Goal: Information Seeking & Learning: Learn about a topic

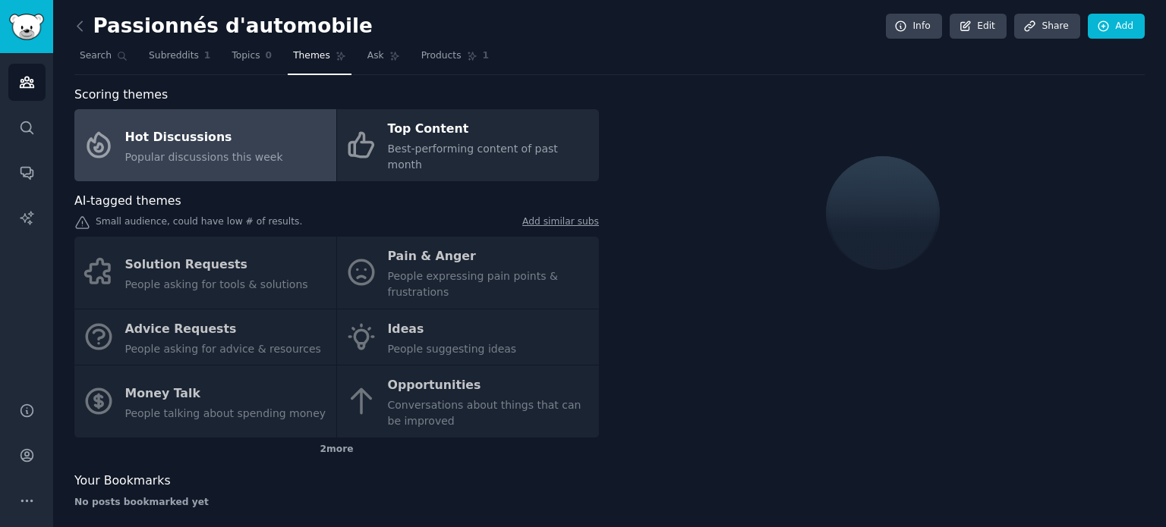
scroll to position [889, 0]
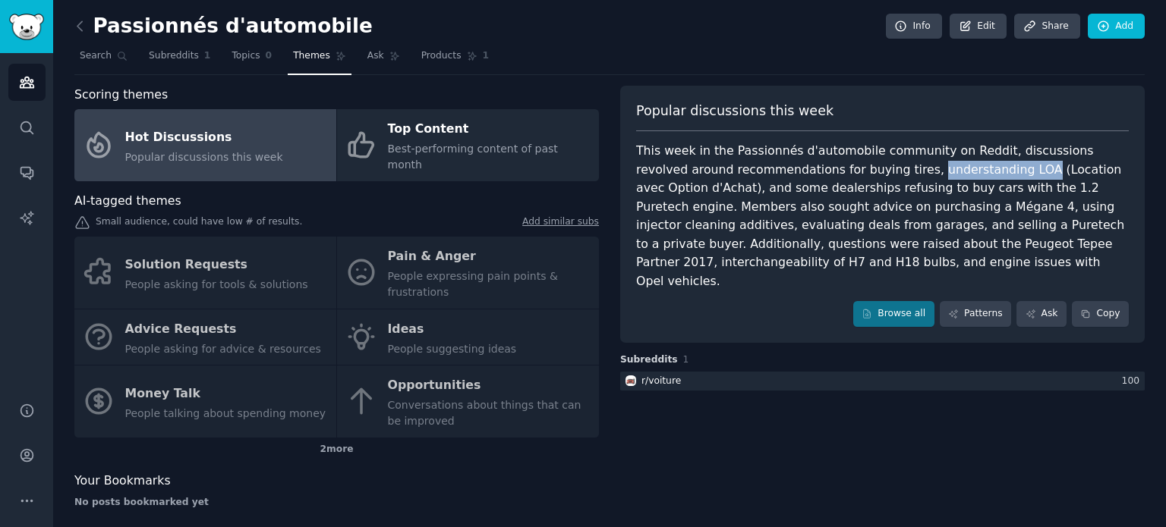
drag, startPoint x: 820, startPoint y: 168, endPoint x: 923, endPoint y: 171, distance: 103.2
type textarea "understanding LOA"
click at [923, 171] on div "This week in the Passionnés d'automobile community on Reddit, discussions revol…" at bounding box center [882, 216] width 493 height 149
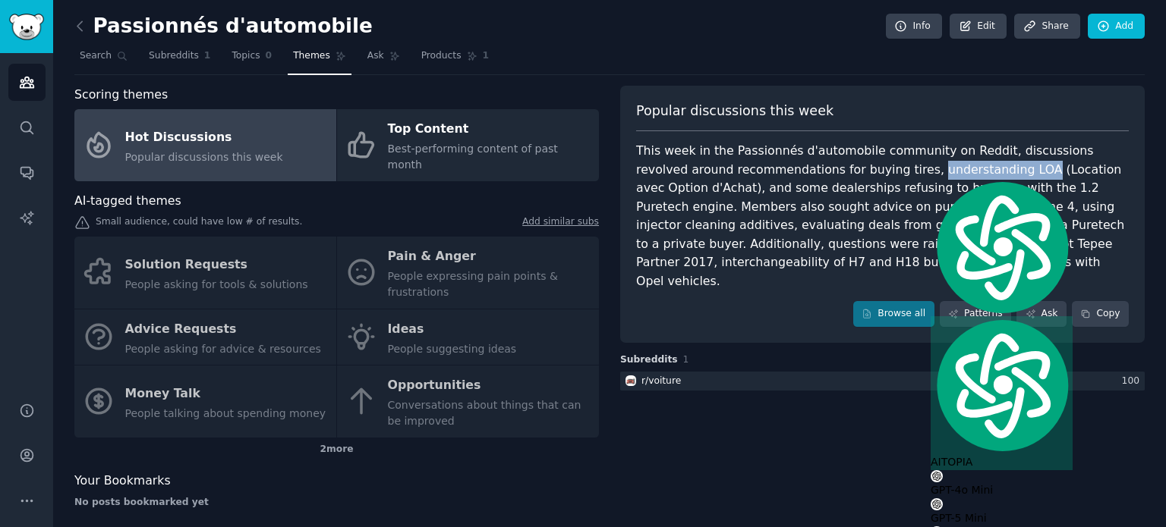
click at [923, 171] on div "This week in the Passionnés d'automobile community on Reddit, discussions revol…" at bounding box center [882, 216] width 493 height 149
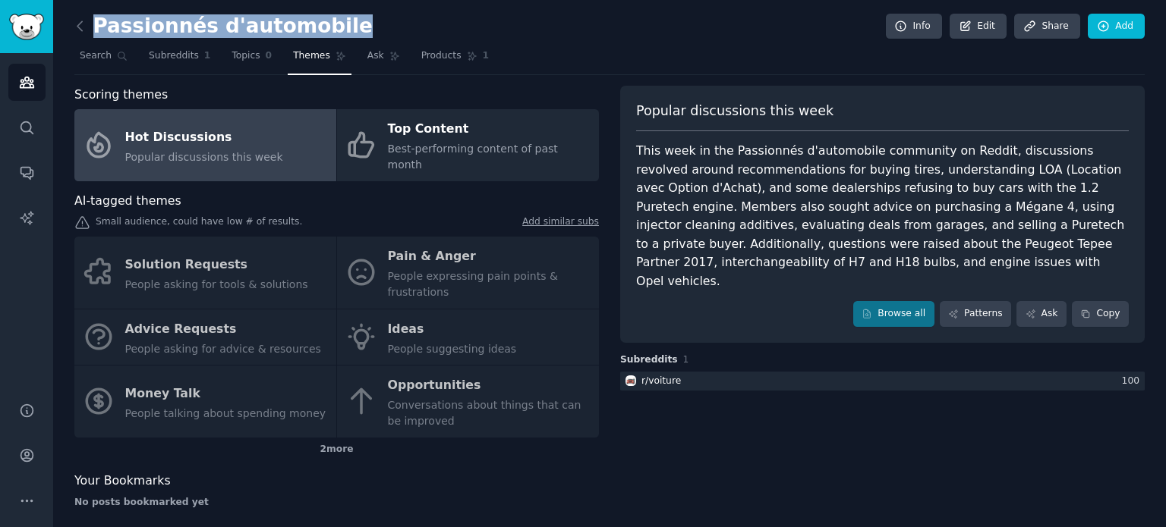
click at [324, 26] on div "Passionnés d'automobile Info Edit Share Add" at bounding box center [609, 29] width 1070 height 31
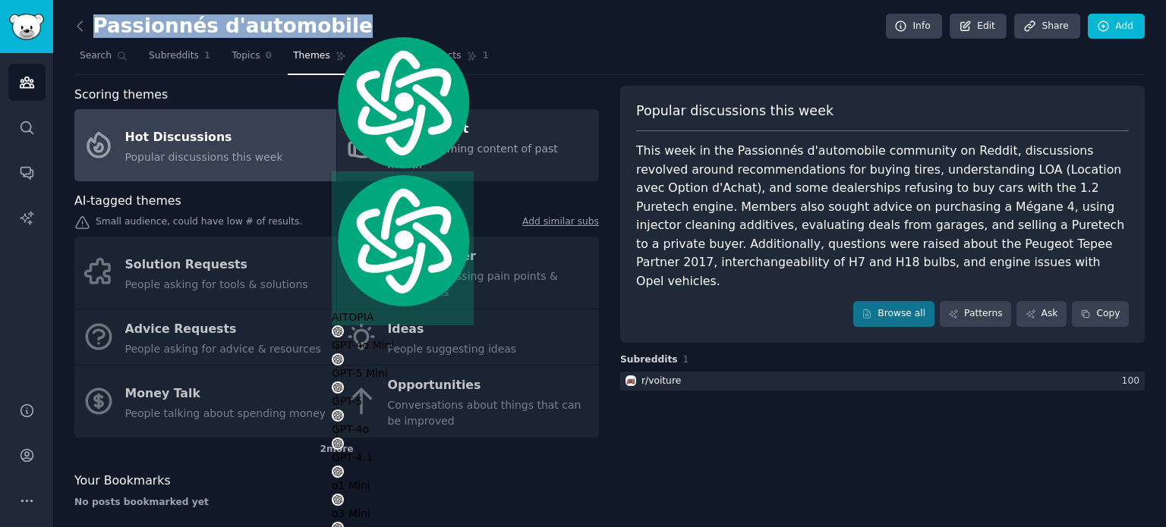
click at [324, 26] on h2 "Passionnés d'automobile" at bounding box center [223, 26] width 298 height 24
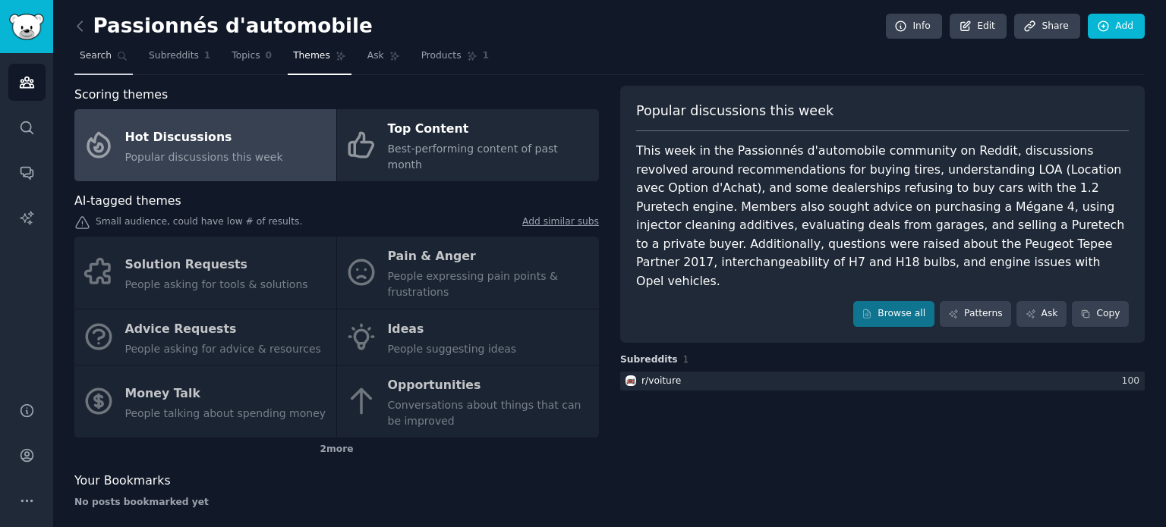
click at [108, 55] on link "Search" at bounding box center [103, 59] width 58 height 31
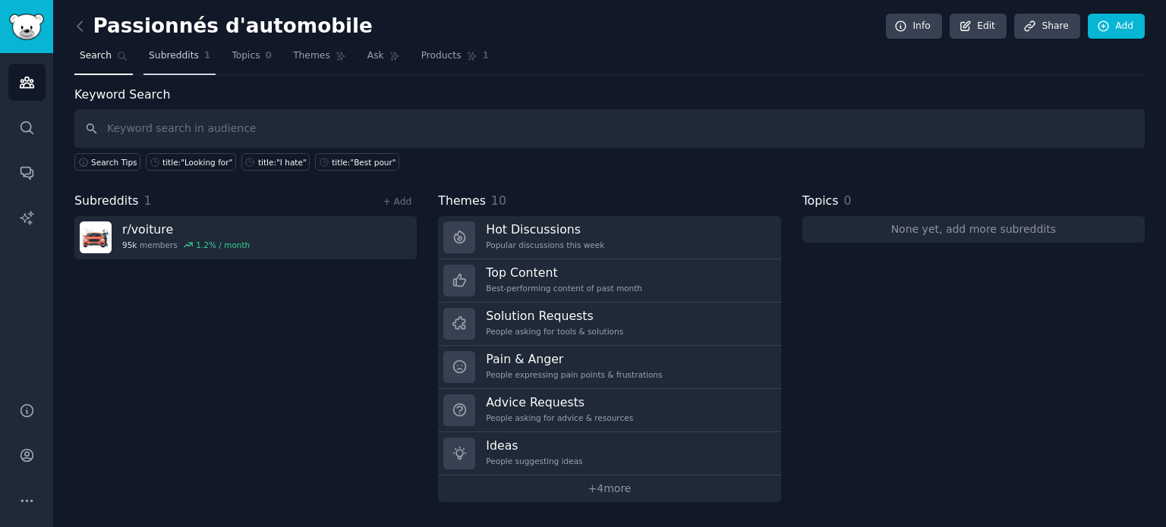
click at [190, 62] on link "Subreddits 1" at bounding box center [179, 59] width 72 height 31
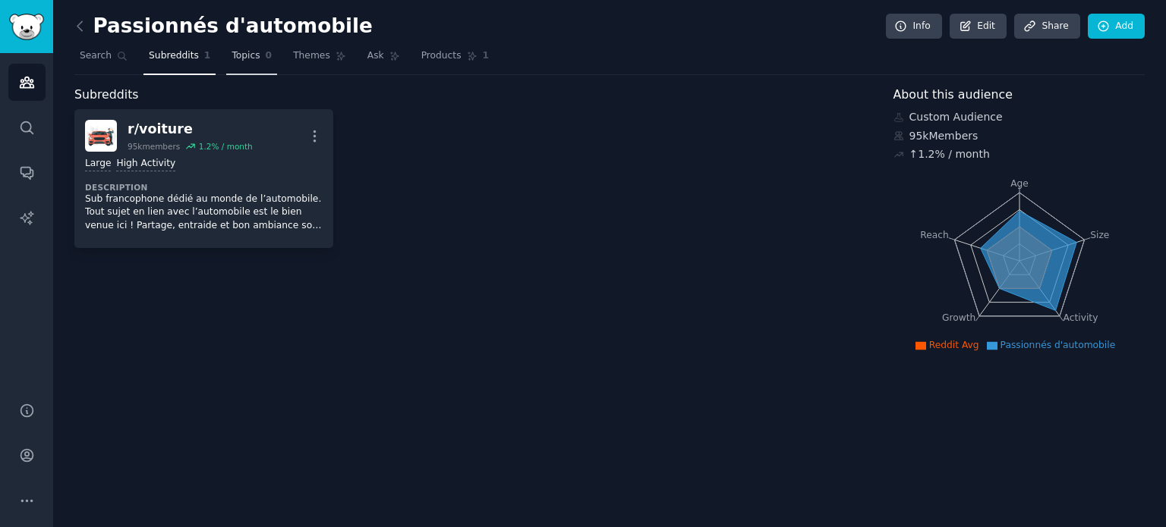
click at [266, 58] on span "0" at bounding box center [269, 56] width 7 height 14
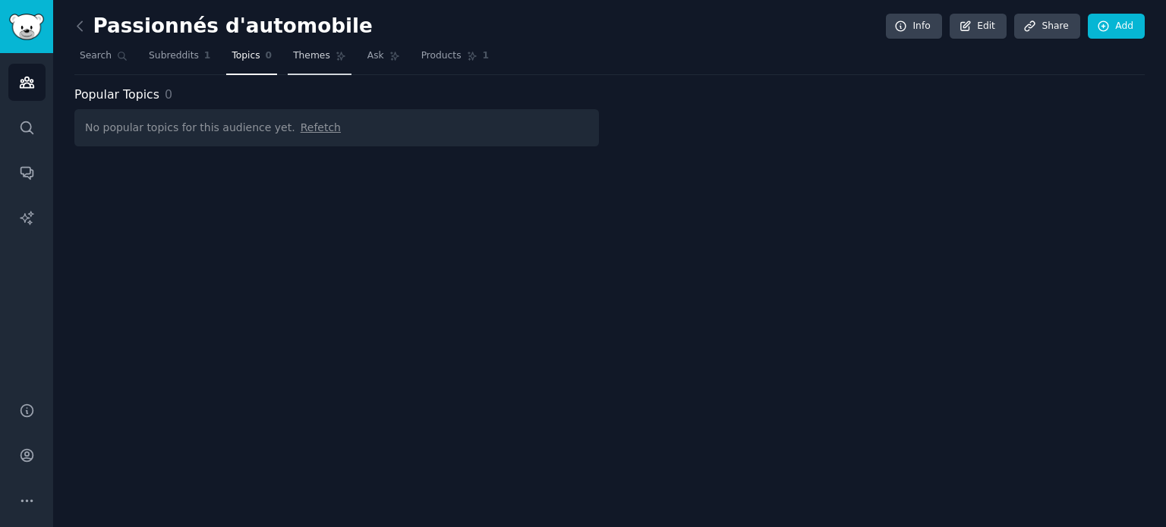
click at [294, 54] on span "Themes" at bounding box center [311, 56] width 37 height 14
